Goal: Task Accomplishment & Management: Manage account settings

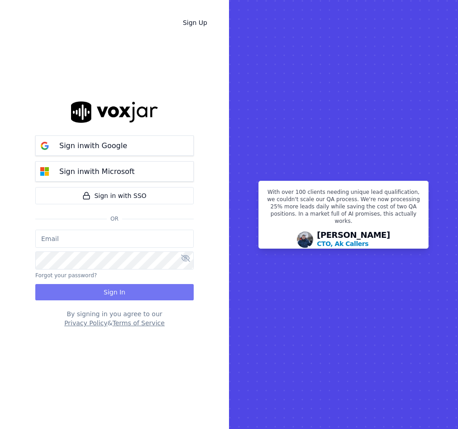
type input "vperea@asilpc.com"
click at [141, 294] on button "Sign In" at bounding box center [114, 292] width 159 height 16
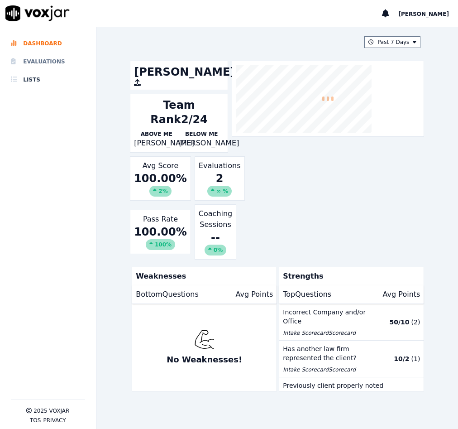
click at [47, 61] on li "Evaluations" at bounding box center [48, 62] width 74 height 18
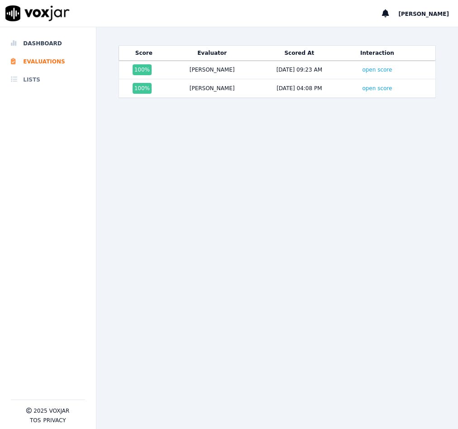
click at [37, 74] on li "Lists" at bounding box center [48, 80] width 74 height 18
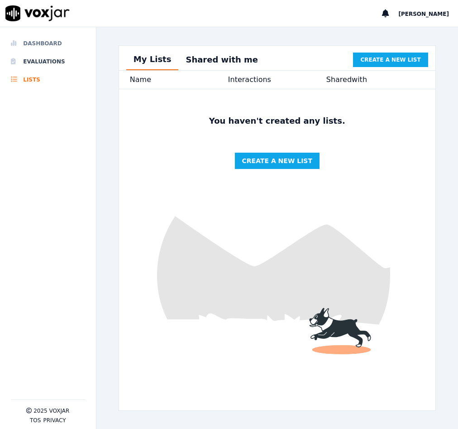
click at [45, 41] on li "Dashboard" at bounding box center [48, 43] width 74 height 18
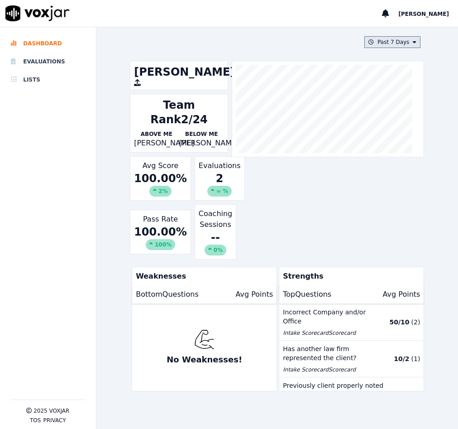
click at [384, 42] on button "Past 7 Days" at bounding box center [393, 42] width 56 height 12
click at [379, 71] on div "[DATE]" at bounding box center [388, 69] width 19 height 7
click at [399, 154] on button "Add" at bounding box center [408, 146] width 18 height 14
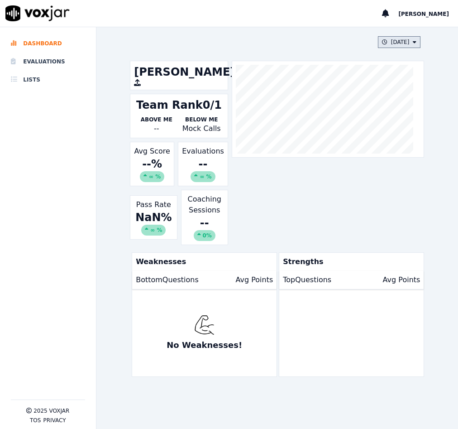
click at [401, 47] on button "[DATE]" at bounding box center [399, 42] width 43 height 12
click at [385, 79] on div "[DATE]" at bounding box center [388, 80] width 19 height 7
click at [399, 154] on button "Add" at bounding box center [408, 146] width 18 height 14
click at [161, 175] on div "100 %" at bounding box center [152, 176] width 29 height 11
click at [150, 175] on div "100 %" at bounding box center [152, 176] width 29 height 11
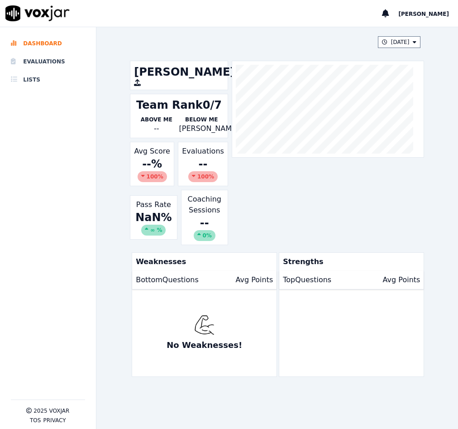
drag, startPoint x: 150, startPoint y: 175, endPoint x: 145, endPoint y: 175, distance: 4.6
click at [145, 175] on div "100 %" at bounding box center [152, 176] width 29 height 11
